Goal: Task Accomplishment & Management: Manage account settings

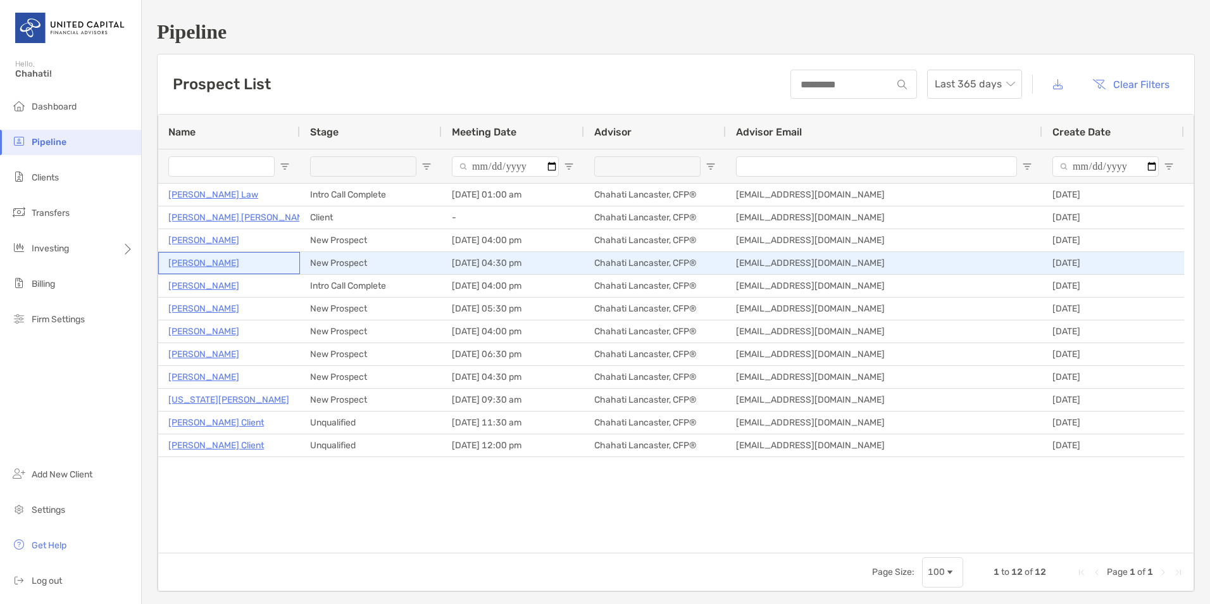
click at [196, 265] on p "[PERSON_NAME]" at bounding box center [203, 263] width 71 height 16
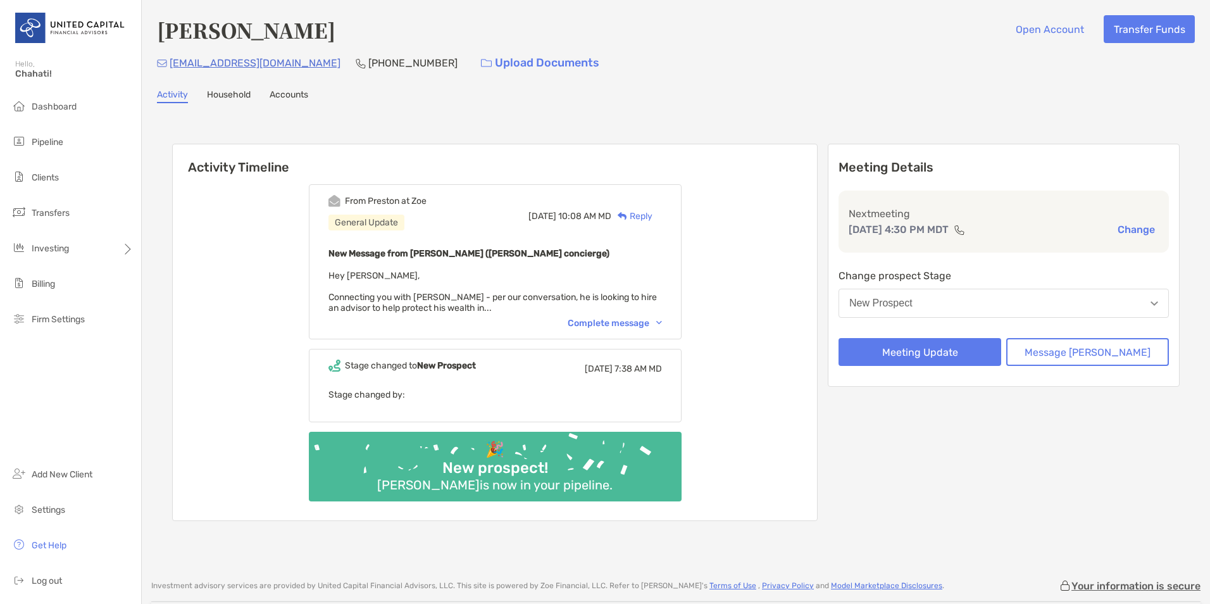
click at [796, 91] on div "Activity Household Accounts" at bounding box center [676, 96] width 1038 height 14
click at [59, 149] on li "Pipeline" at bounding box center [70, 142] width 141 height 25
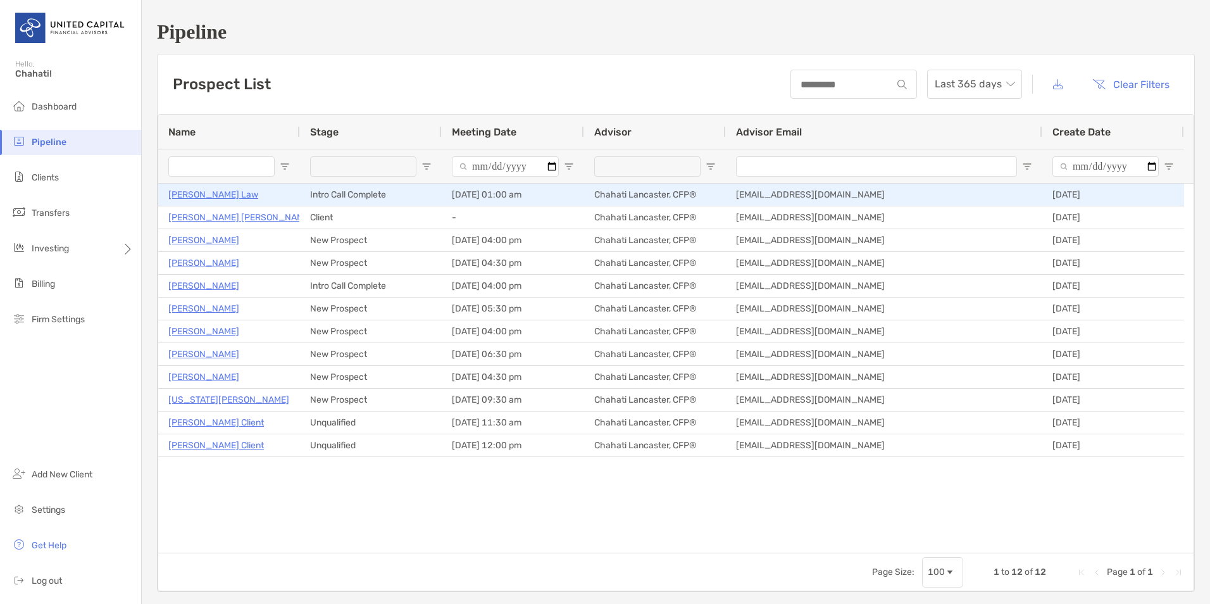
click at [182, 190] on p "Vicky Law" at bounding box center [213, 195] width 90 height 16
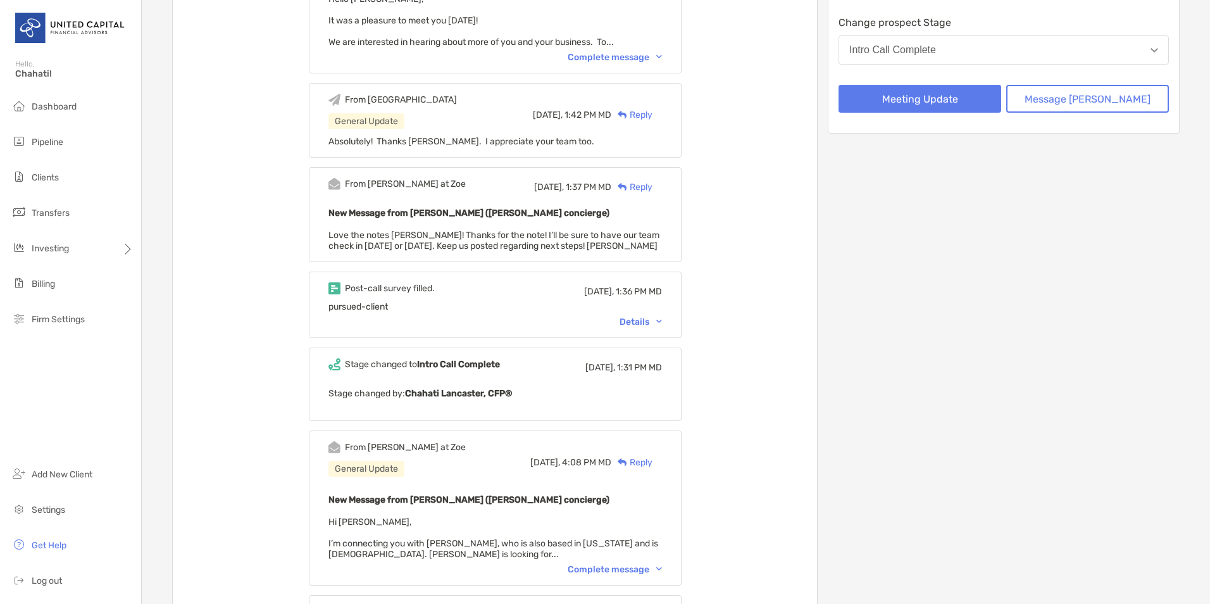
scroll to position [190, 0]
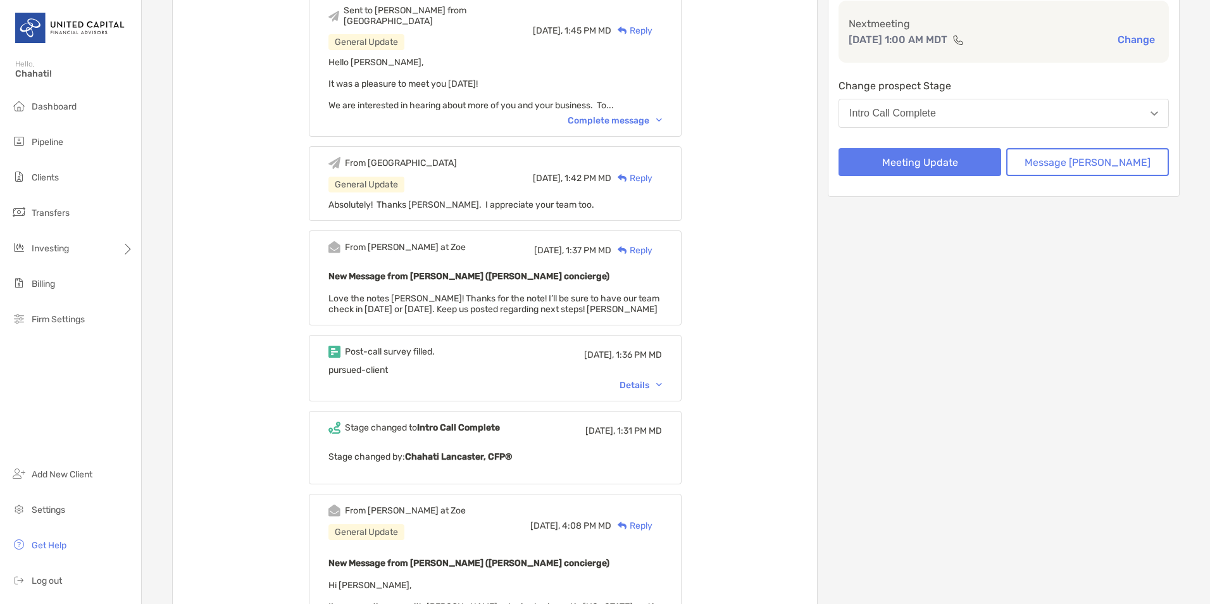
click at [661, 380] on div "Details" at bounding box center [641, 385] width 42 height 11
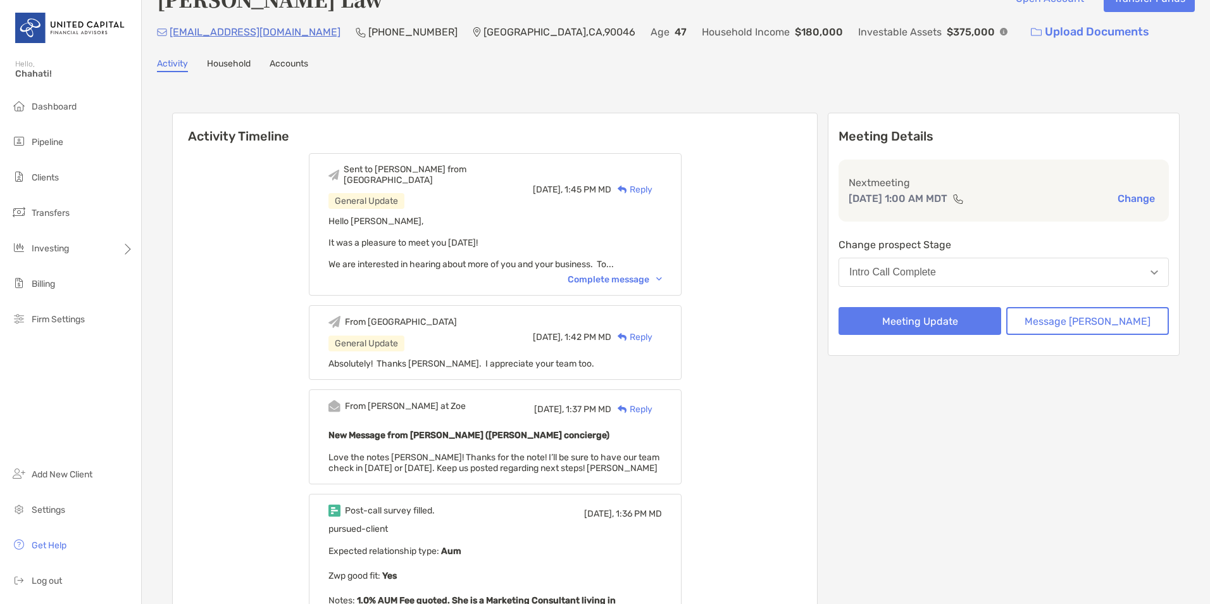
scroll to position [0, 0]
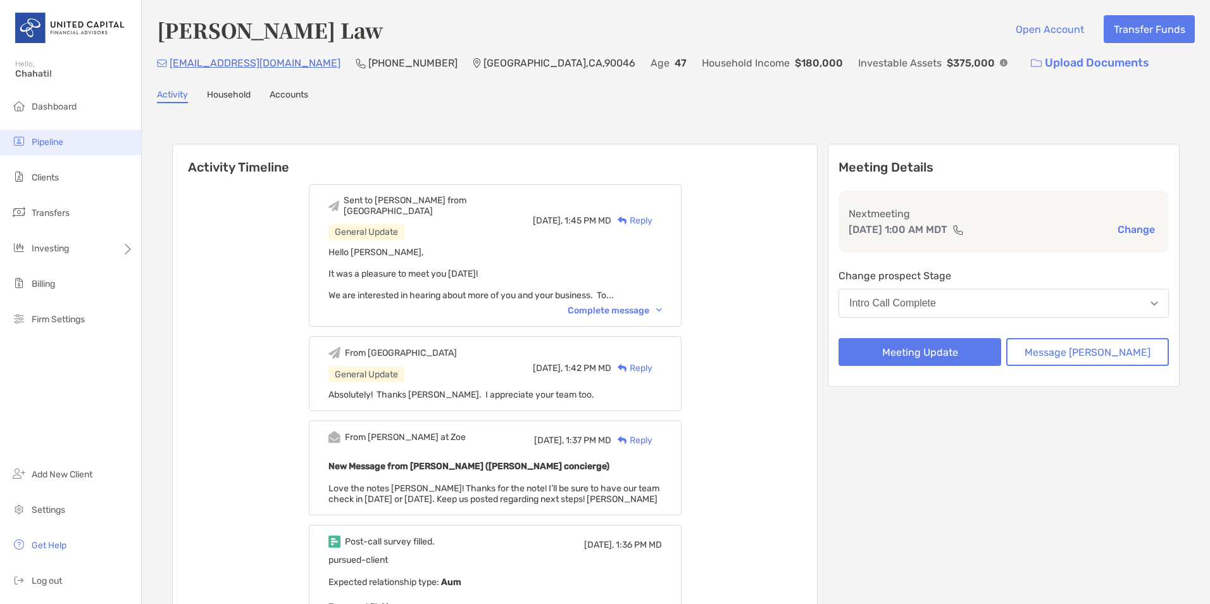
click at [61, 136] on li "Pipeline" at bounding box center [70, 142] width 141 height 25
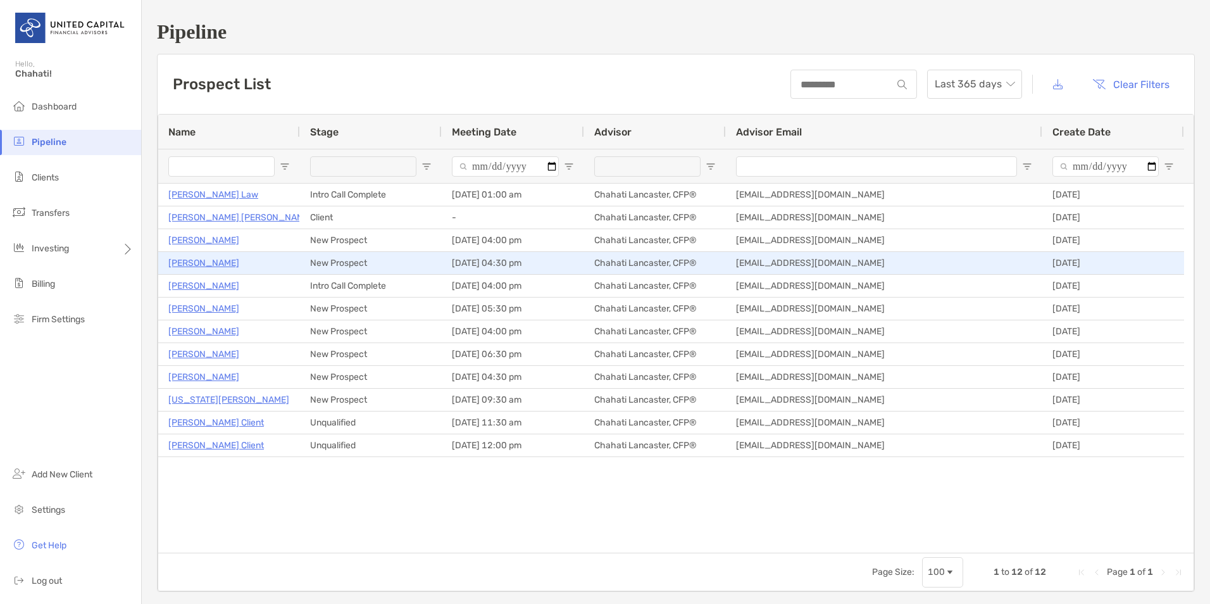
click at [187, 264] on p "[PERSON_NAME]" at bounding box center [203, 263] width 71 height 16
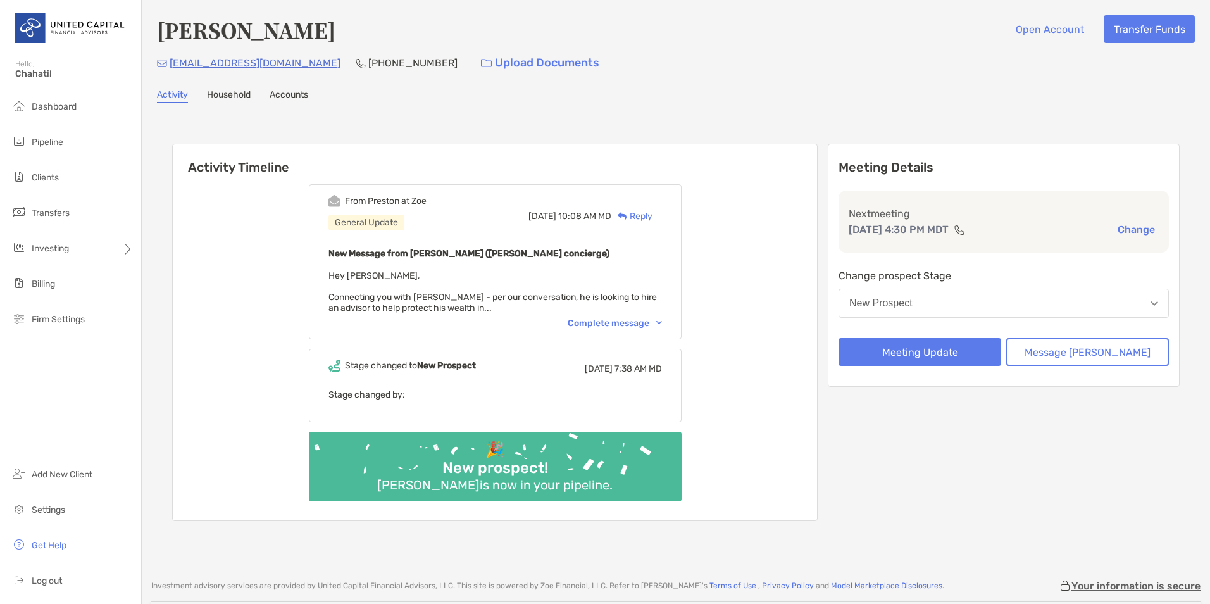
click at [652, 213] on div "Reply" at bounding box center [631, 215] width 41 height 13
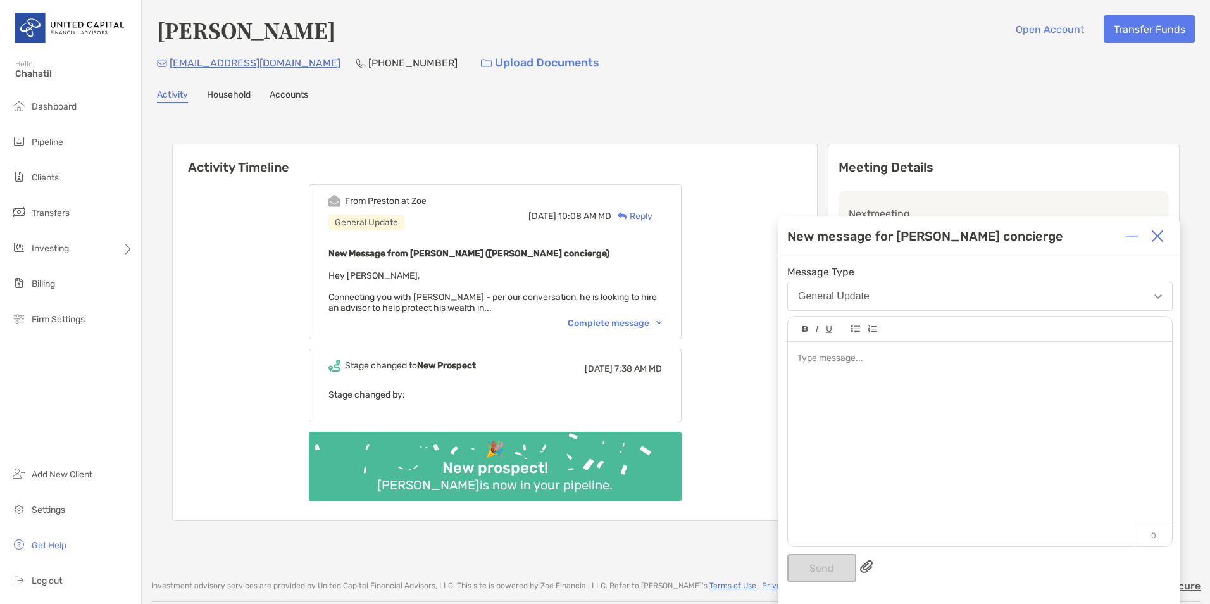
click at [847, 284] on button "General Update" at bounding box center [979, 296] width 385 height 29
click at [861, 287] on button "General Update" at bounding box center [979, 296] width 385 height 29
click at [859, 368] on div at bounding box center [980, 438] width 384 height 192
